Goal: Navigation & Orientation: Find specific page/section

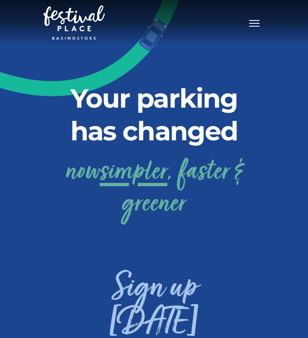
click at [263, 22] on button "Toggle navigation" at bounding box center [254, 22] width 20 height 12
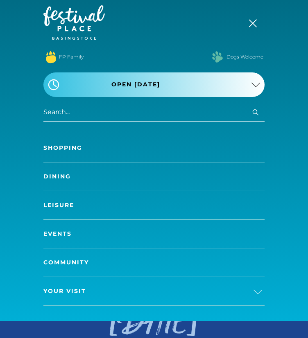
click at [42, 146] on nav "Toggle navigation .st5{fill:none;stroke:#FFFFFF;stroke-width:2.29;stroke-miterl…" at bounding box center [154, 160] width 308 height 321
click at [48, 145] on link "Shopping" at bounding box center [153, 148] width 221 height 28
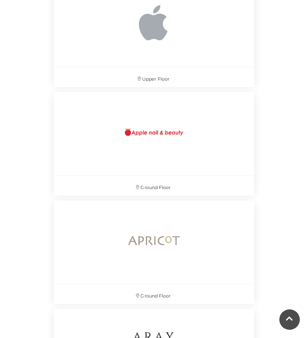
scroll to position [1207, 0]
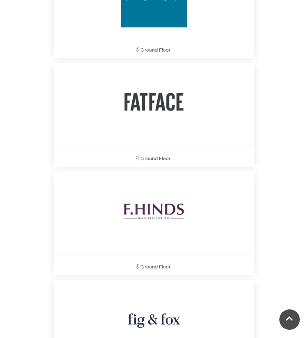
scroll to position [3409, 0]
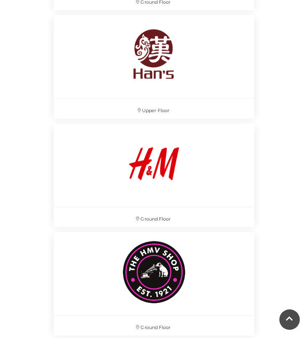
scroll to position [4448, 0]
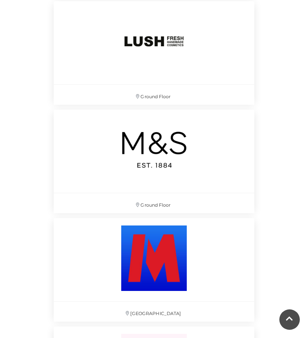
scroll to position [6378, 0]
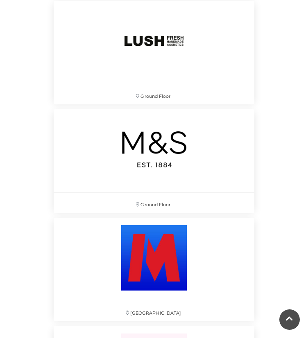
click at [9, 103] on div "Discover something new... Rituals Toytown Søstrene Grene Kushti Comics Fig & Fo…" at bounding box center [154, 6] width 308 height 12768
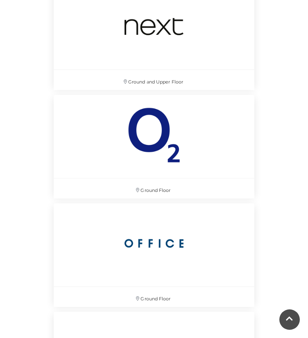
scroll to position [7817, 0]
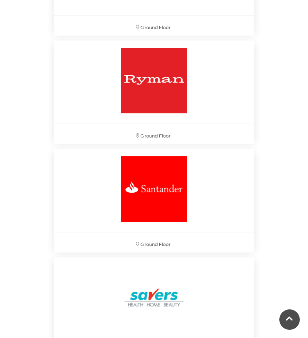
scroll to position [8831, 0]
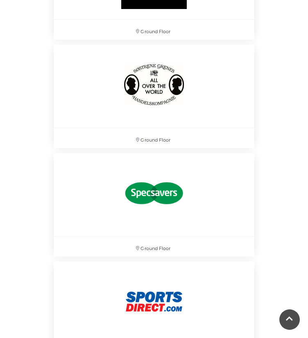
scroll to position [9911, 0]
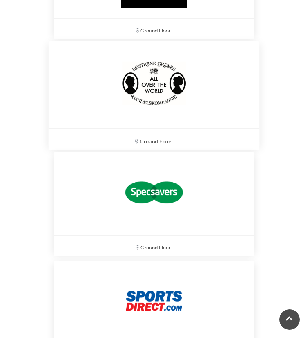
click at [258, 92] on div "Ground Floor" at bounding box center [154, 93] width 211 height 105
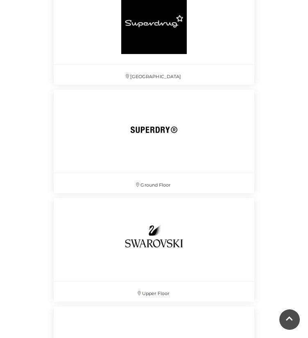
scroll to position [10303, 0]
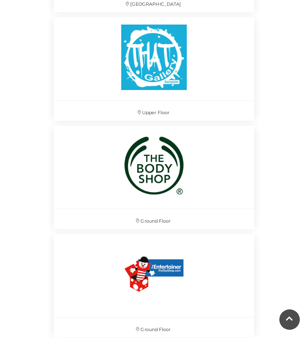
scroll to position [10712, 0]
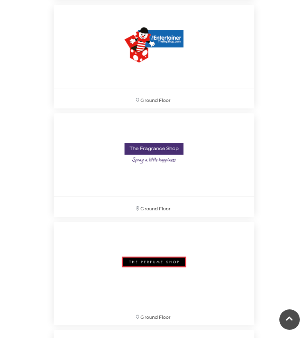
scroll to position [10941, 0]
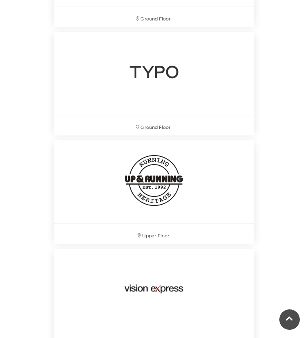
scroll to position [11874, 0]
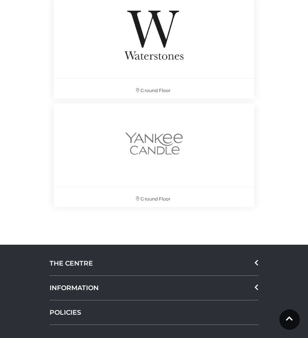
scroll to position [12561, 0]
